Goal: Contribute content: Contribute content

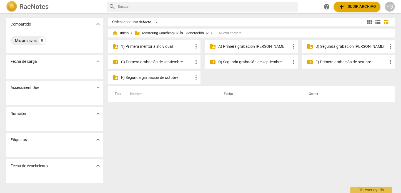
click at [244, 48] on p "A) Primera grabación [PERSON_NAME]" at bounding box center [255, 47] width 72 height 6
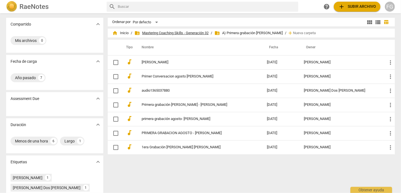
click at [191, 33] on span "folder_shared Mastering Coaching Skills - Generación 32" at bounding box center [172, 33] width 74 height 6
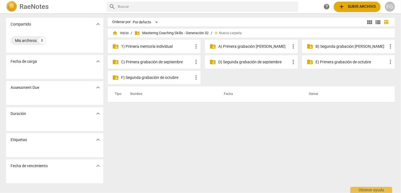
click at [175, 46] on p "1) Primera mentoría individual" at bounding box center [157, 47] width 72 height 6
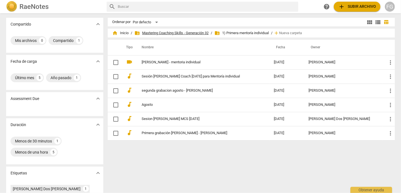
click at [193, 31] on span "folder_shared Mastering Coaching Skills - Generación 32" at bounding box center [172, 33] width 74 height 6
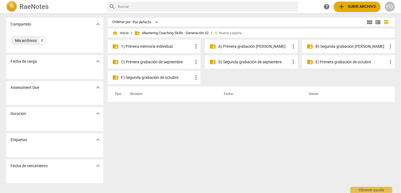
click at [334, 47] on p "B) Segunda grabación [PERSON_NAME]" at bounding box center [352, 47] width 72 height 6
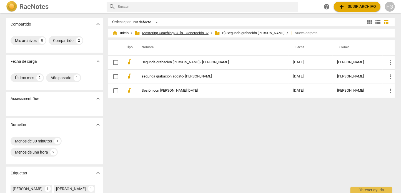
click at [198, 34] on span "folder_shared Mastering Coaching Skills - Generación 32" at bounding box center [172, 33] width 74 height 6
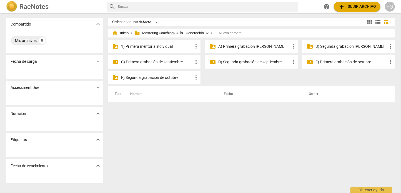
click at [179, 63] on p "C) Primera grabación de septiembre" at bounding box center [157, 62] width 72 height 6
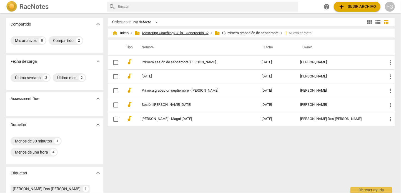
click at [195, 31] on span "folder_shared Mastering Coaching Skills - Generación 32" at bounding box center [172, 33] width 74 height 6
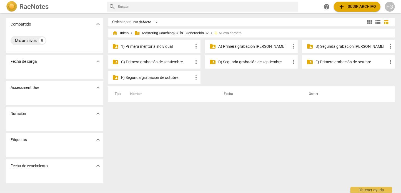
click at [255, 60] on p "D) Segunda grabación de septiembre" at bounding box center [255, 62] width 72 height 6
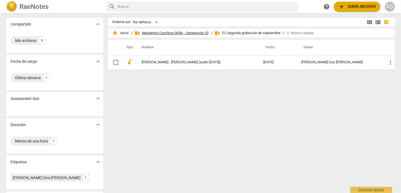
click at [192, 34] on span "folder_shared Mastering Coaching Skills - Generación 32" at bounding box center [172, 33] width 74 height 6
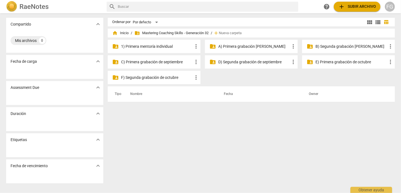
click at [195, 34] on span "folder_shared Mastering Coaching Skills - Generación 32" at bounding box center [172, 33] width 74 height 6
click at [228, 33] on span "Nueva carpeta" at bounding box center [230, 33] width 23 height 4
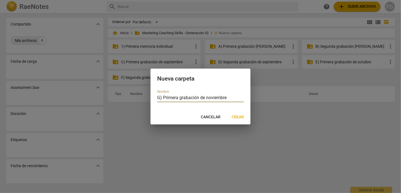
type input "G) Primera grabación de noviembre"
click at [236, 118] on span "Crear" at bounding box center [238, 118] width 12 height 6
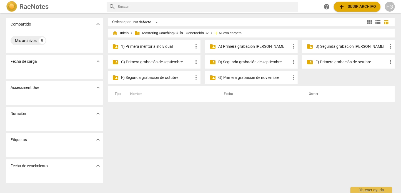
click at [224, 33] on span "Nueva carpeta" at bounding box center [230, 33] width 23 height 4
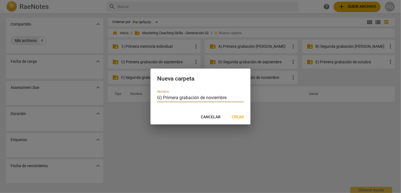
click at [160, 99] on input "G) Primera grabación de noviembre" at bounding box center [200, 98] width 87 height 8
click at [176, 98] on input "H) Primera grabación de noviembre" at bounding box center [200, 98] width 87 height 8
type input "H) Segunda grabación de noviembre"
click at [237, 116] on span "Crear" at bounding box center [238, 118] width 12 height 6
